Goal: Navigation & Orientation: Find specific page/section

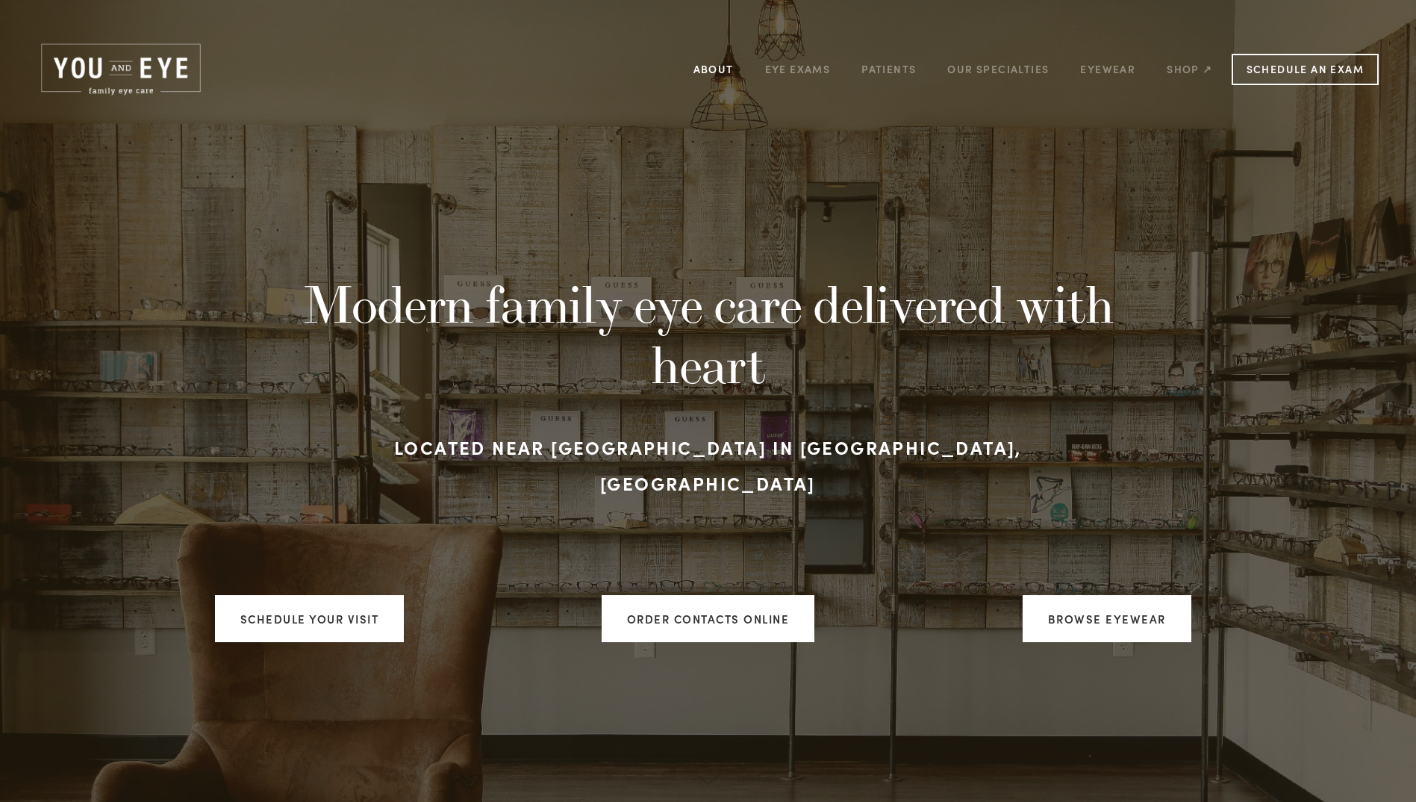
click at [708, 64] on link "About" at bounding box center [713, 68] width 40 height 23
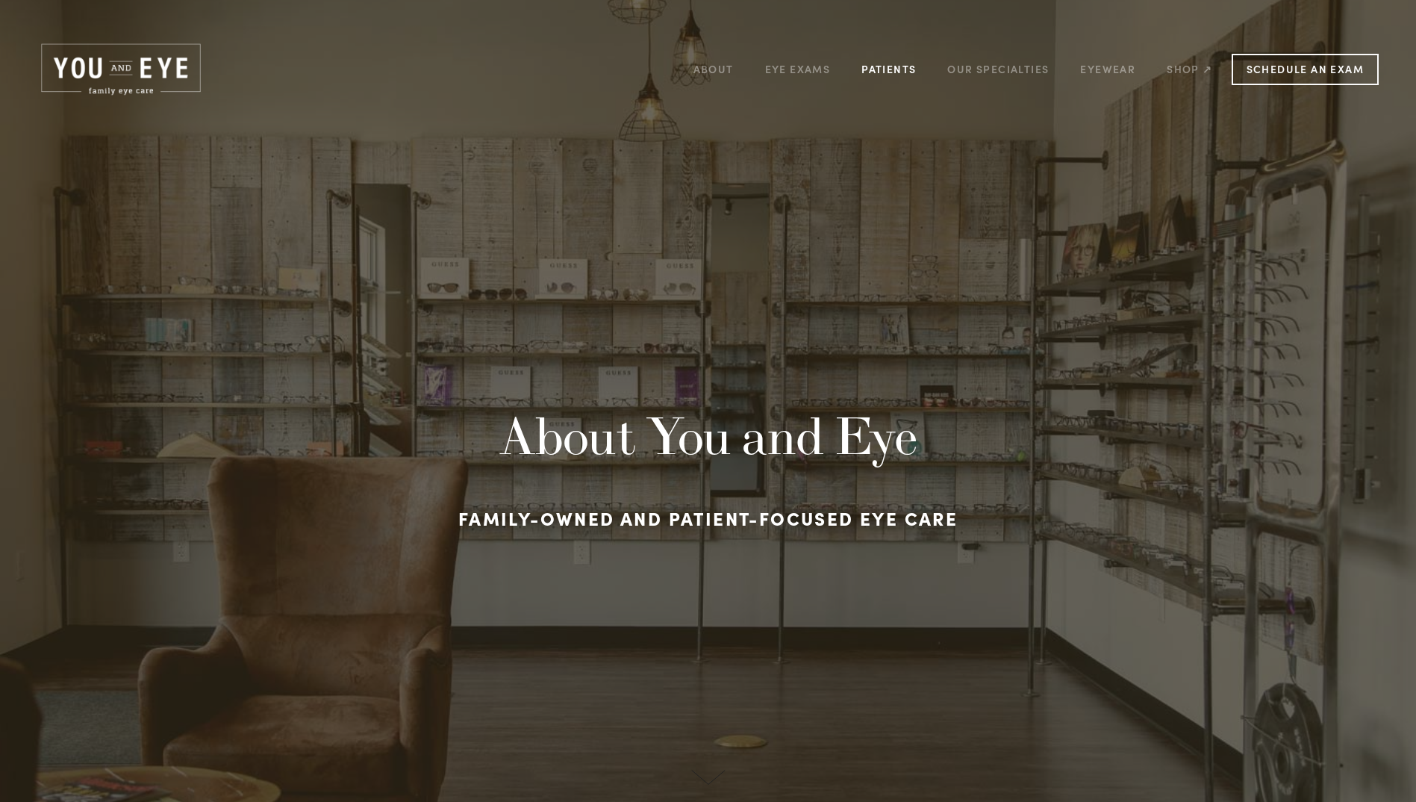
click at [900, 70] on link "Patients" at bounding box center [888, 68] width 54 height 23
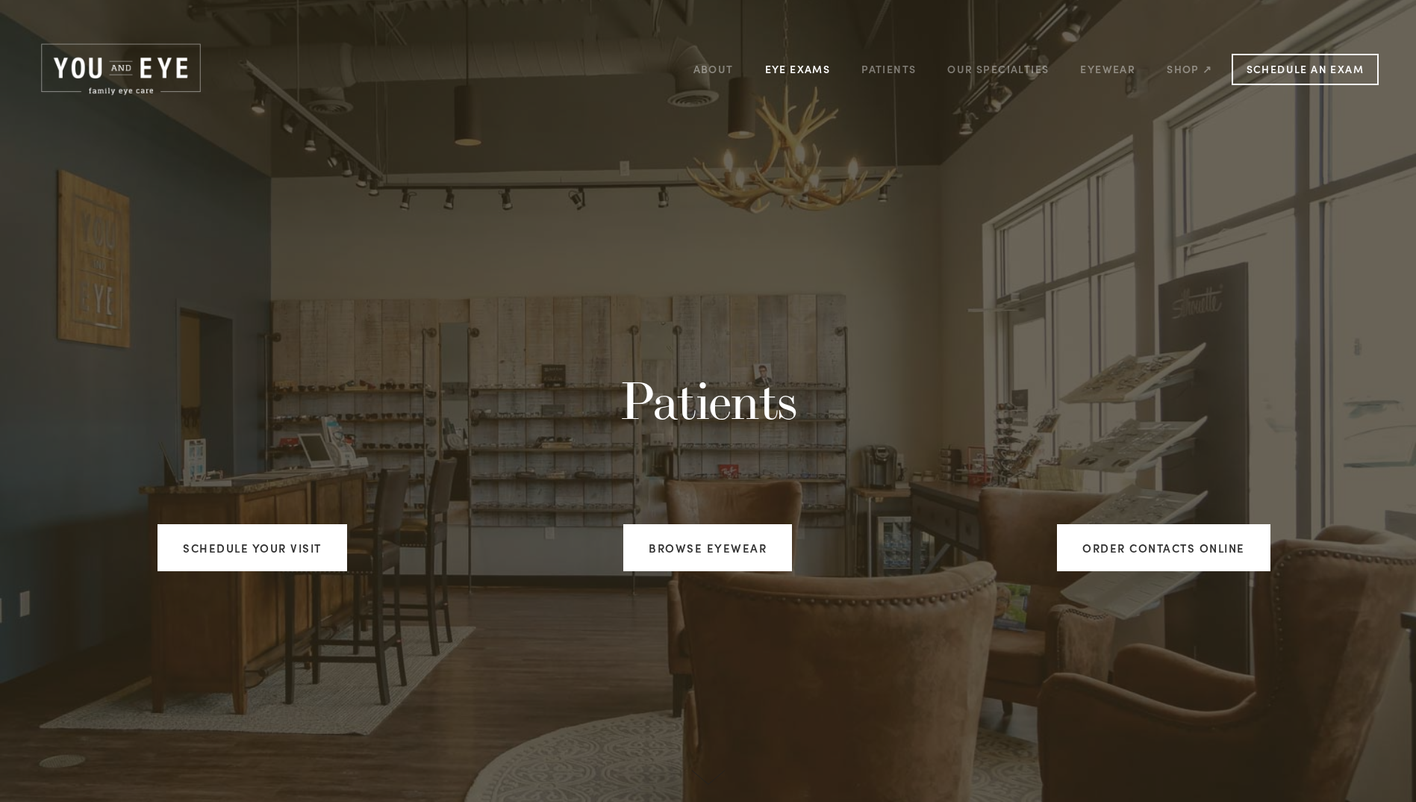
click at [791, 69] on link "Eye Exams" at bounding box center [798, 68] width 66 height 23
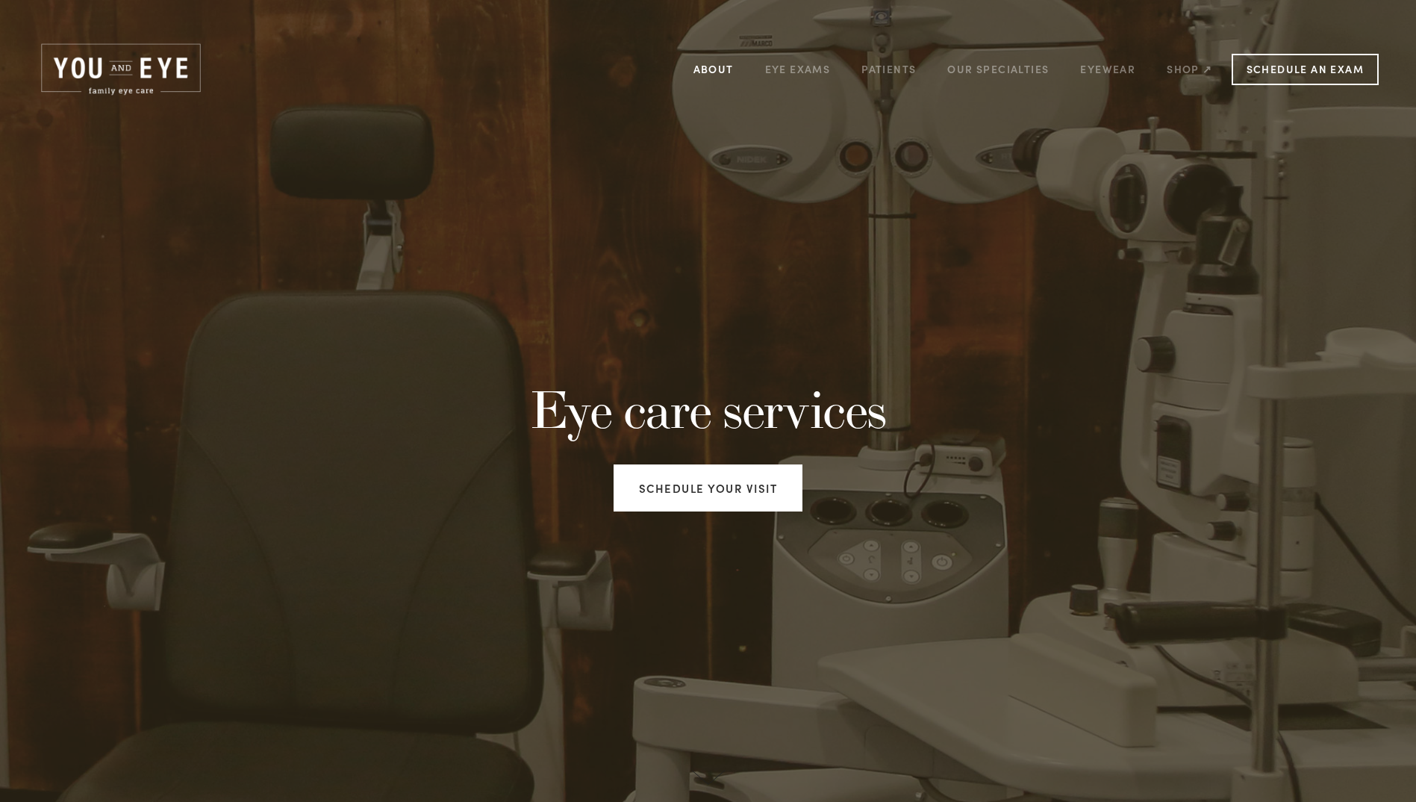
click at [711, 66] on link "About" at bounding box center [713, 68] width 40 height 23
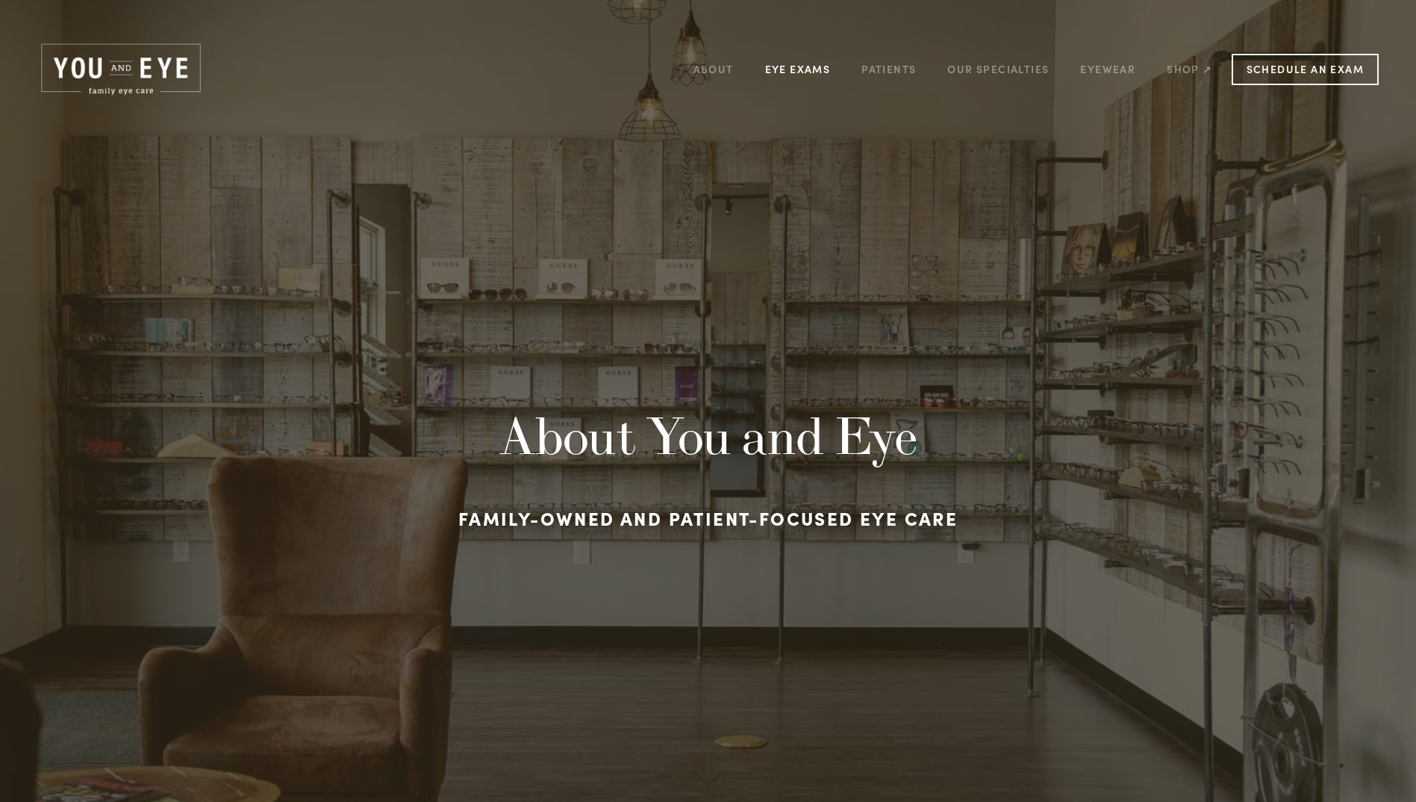
click at [797, 67] on link "Eye Exams" at bounding box center [798, 68] width 66 height 23
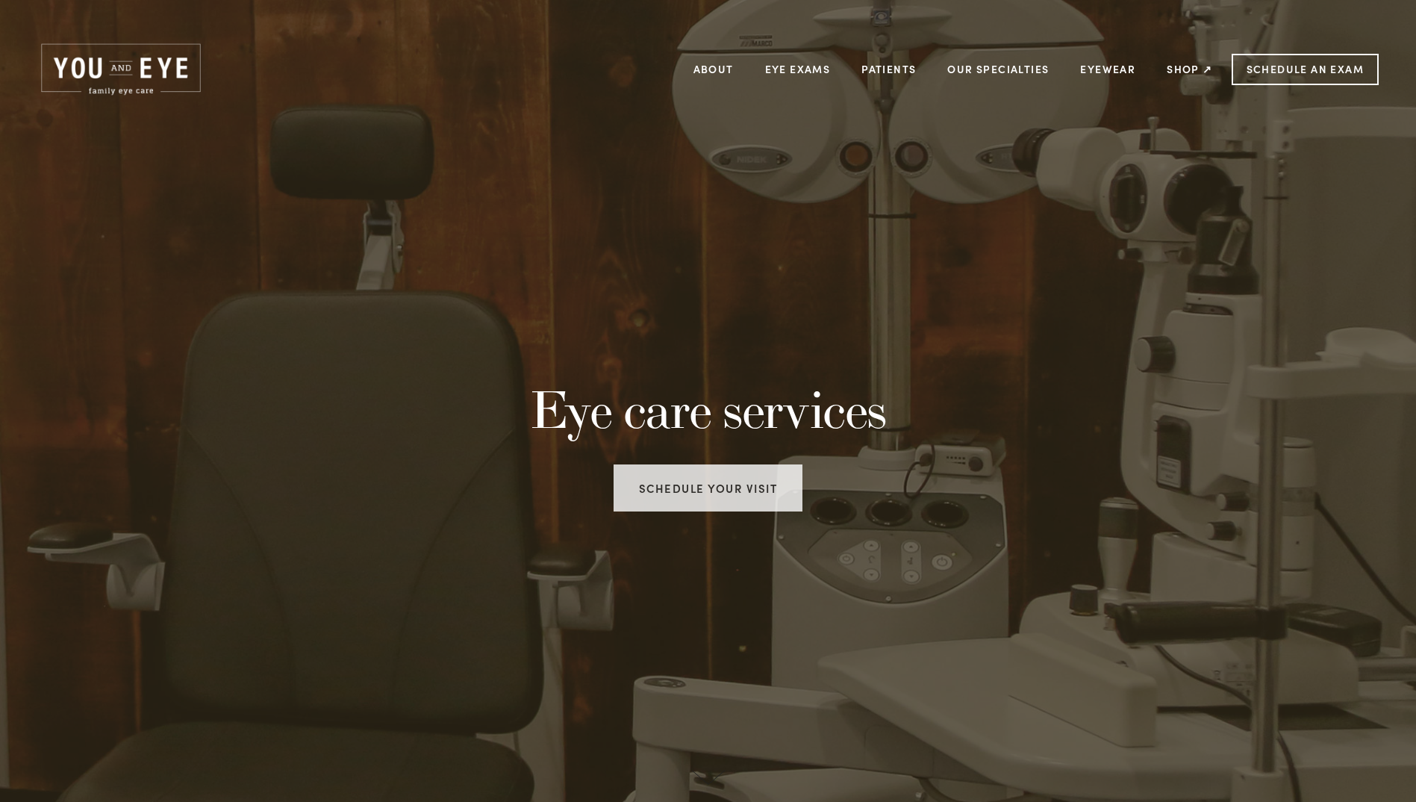
click at [694, 494] on link "Schedule your visit" at bounding box center [709, 487] width 190 height 47
